Goal: Transaction & Acquisition: Register for event/course

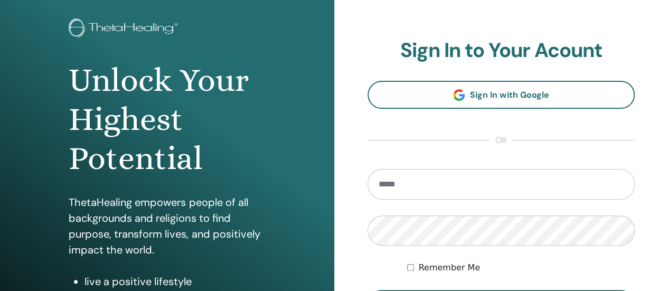
scroll to position [47, 0]
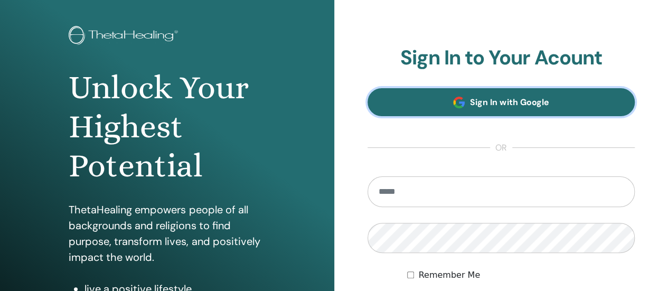
click at [485, 109] on link "Sign In with Google" at bounding box center [502, 102] width 268 height 28
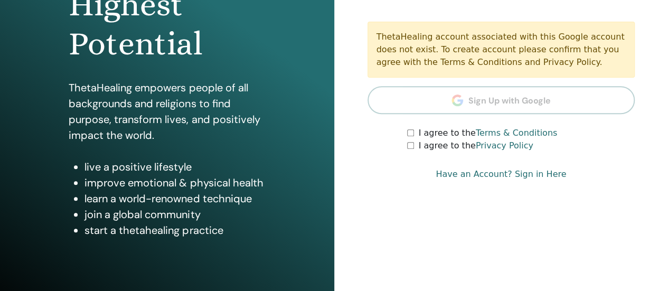
scroll to position [174, 0]
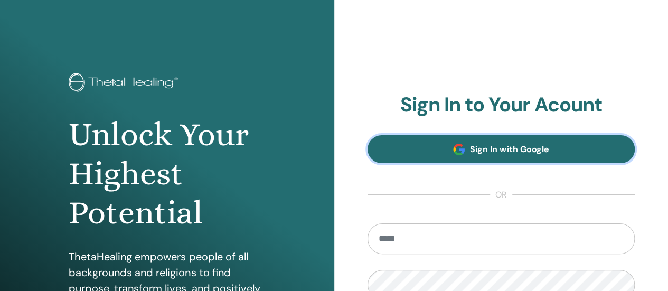
click at [388, 150] on link "Sign In with Google" at bounding box center [502, 149] width 268 height 28
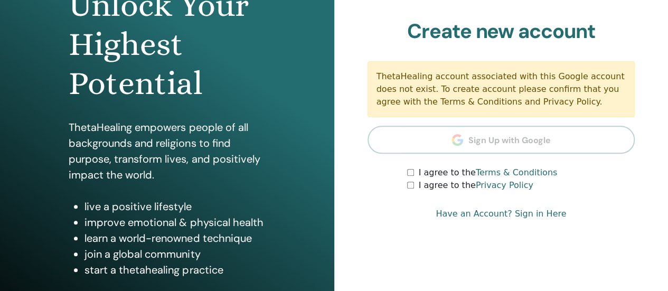
scroll to position [133, 0]
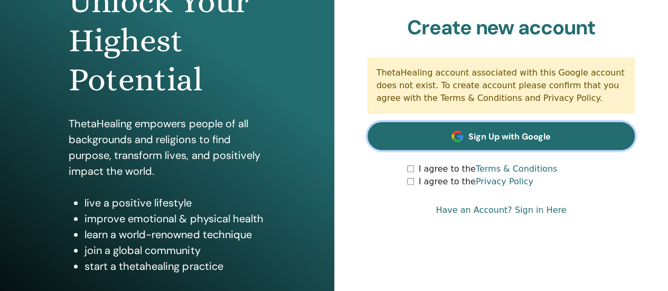
click at [435, 131] on link "Sign Up with Google" at bounding box center [502, 136] width 268 height 28
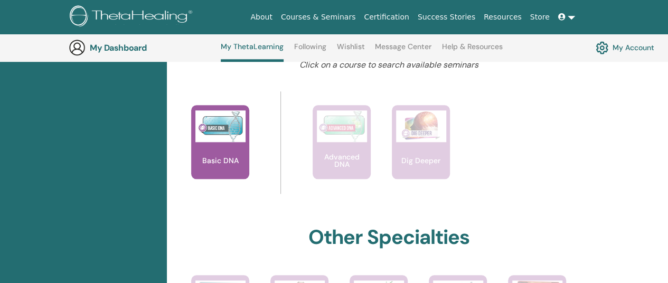
scroll to position [431, 0]
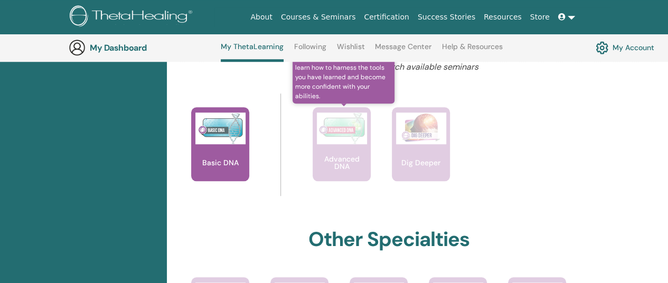
click at [334, 163] on p "Advanced DNA" at bounding box center [342, 162] width 58 height 15
